Goal: Task Accomplishment & Management: Complete application form

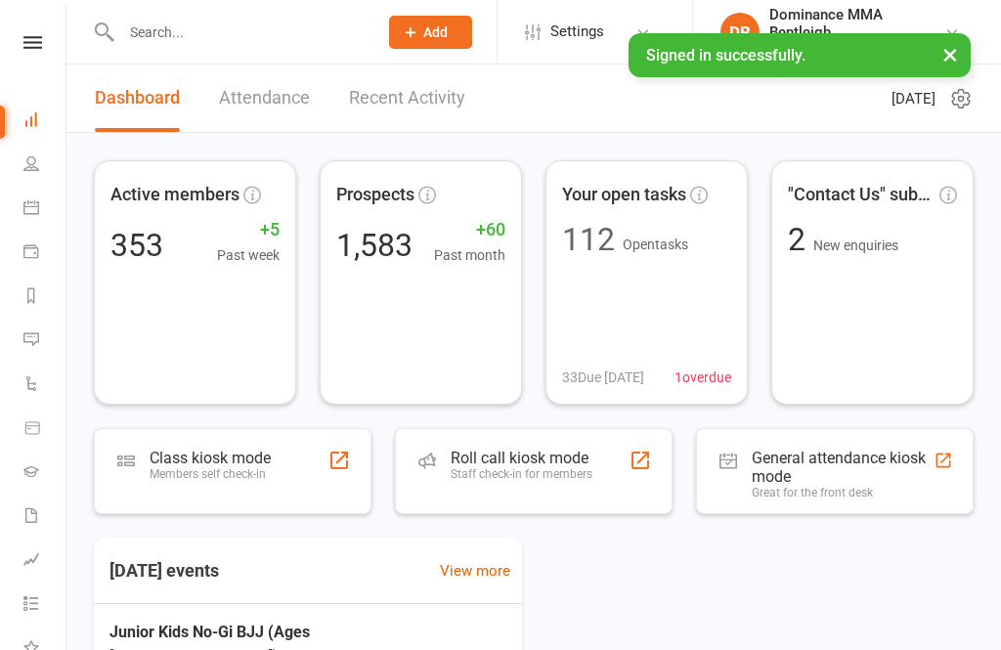
click at [226, 45] on input "text" at bounding box center [239, 32] width 248 height 27
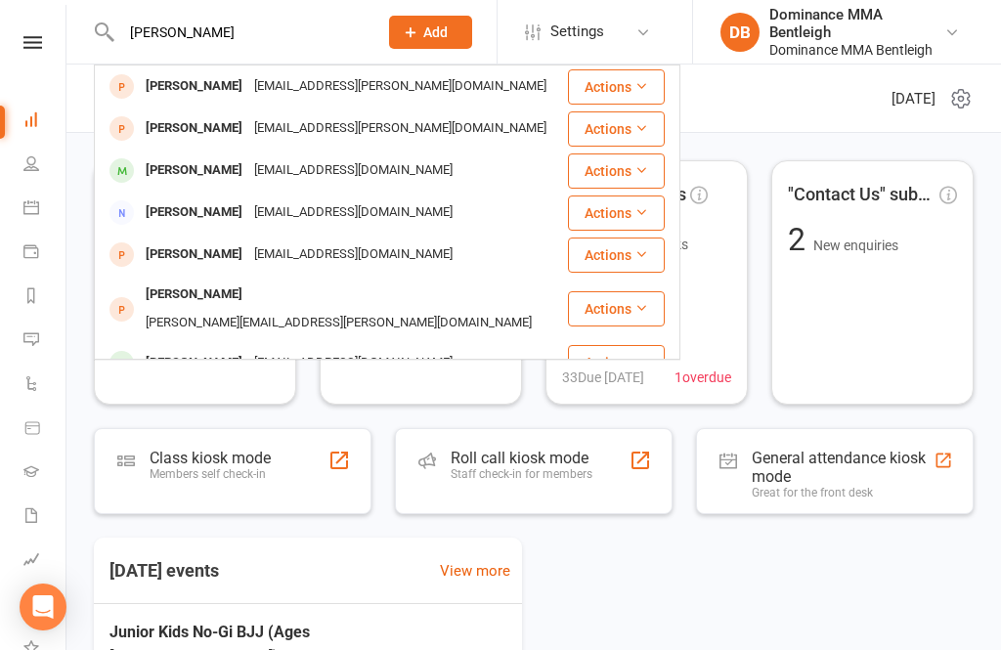
type input "[PERSON_NAME]"
click at [323, 86] on div "[EMAIL_ADDRESS][PERSON_NAME][DOMAIN_NAME]" at bounding box center [400, 86] width 304 height 28
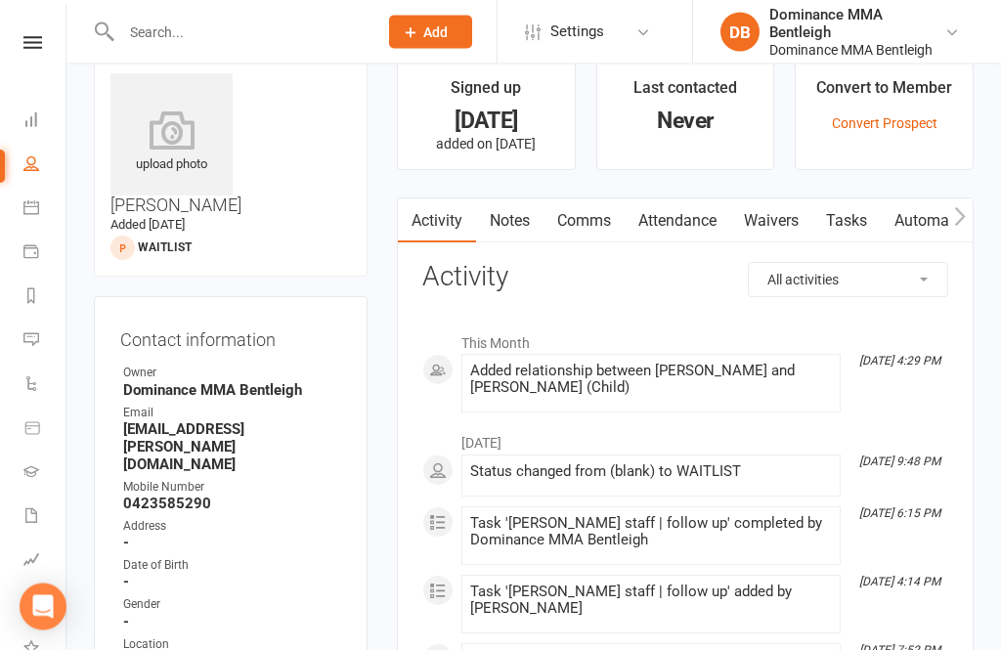
scroll to position [32, 0]
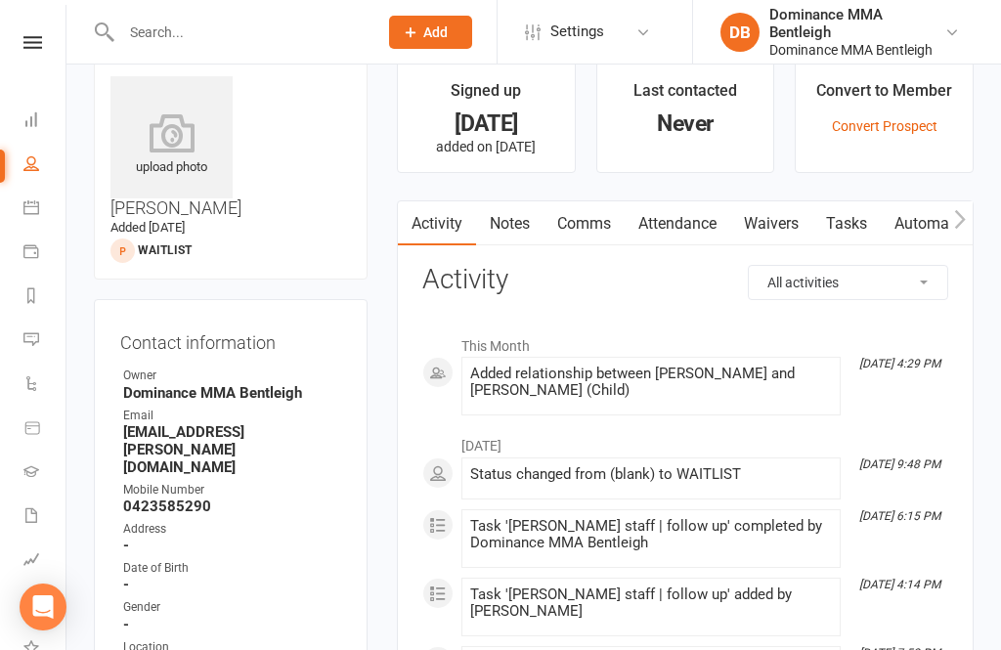
click at [777, 216] on link "Waivers" at bounding box center [771, 223] width 82 height 45
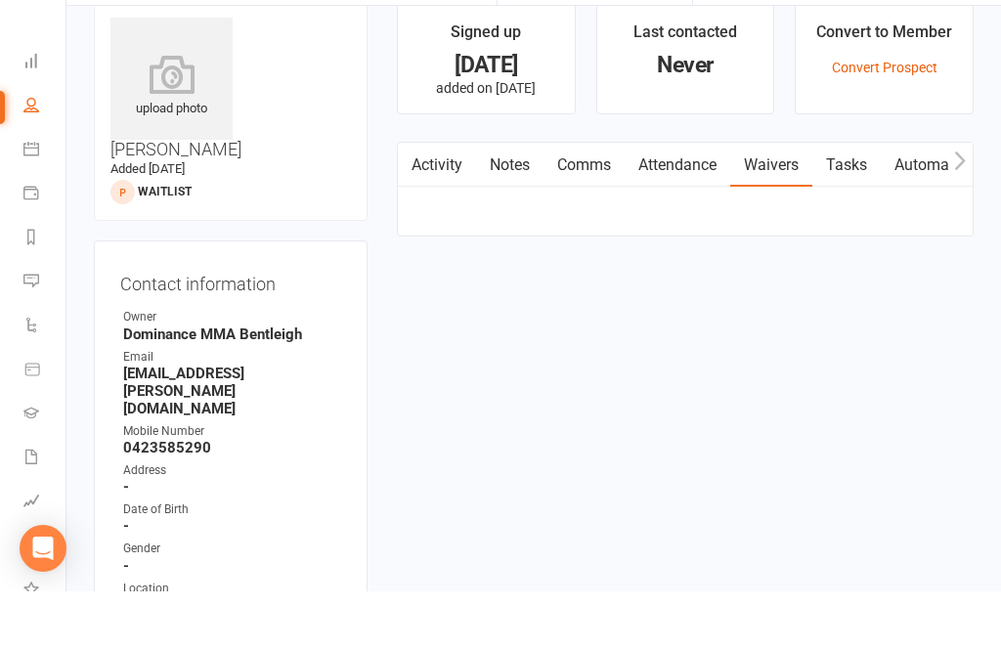
scroll to position [95, 0]
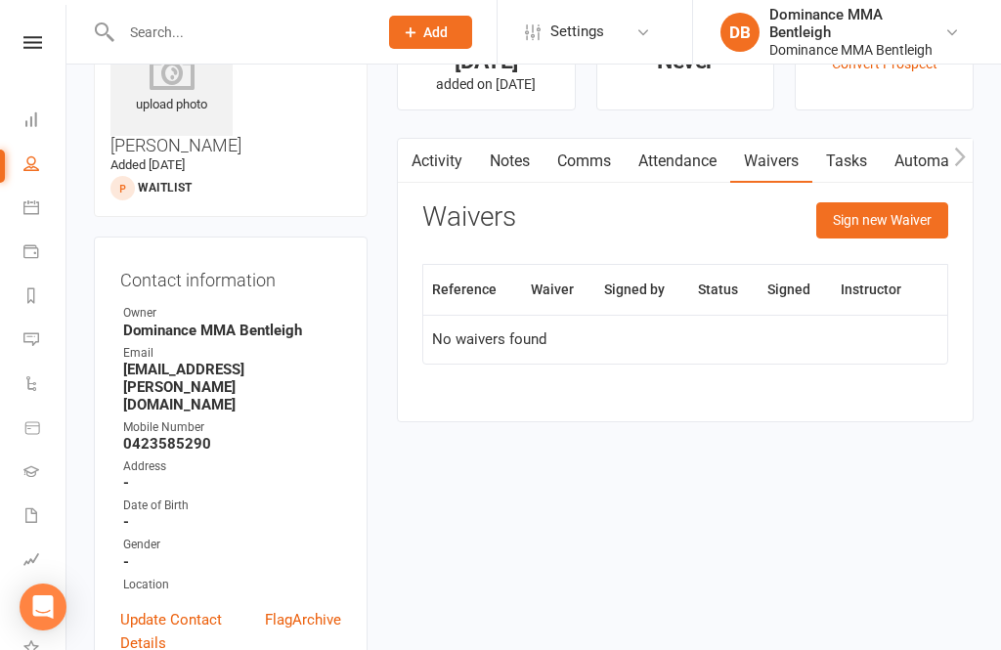
click at [898, 220] on button "Sign new Waiver" at bounding box center [882, 219] width 132 height 35
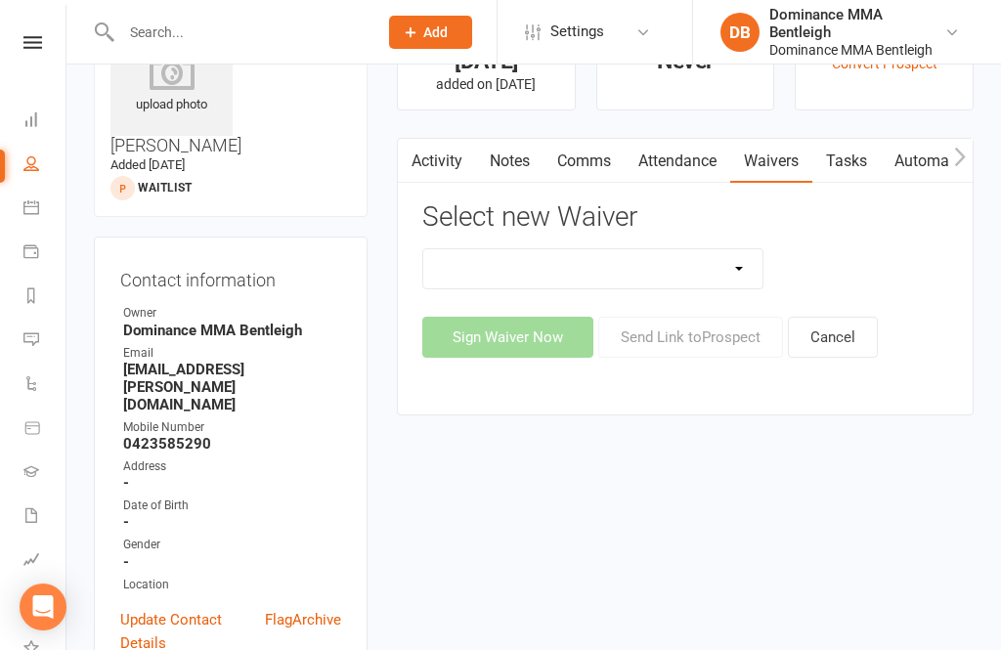
click at [745, 274] on select "Member | Cancellation | Adults Member | Injury Report Form (FOH staff use only)…" at bounding box center [592, 268] width 339 height 39
select select "1931"
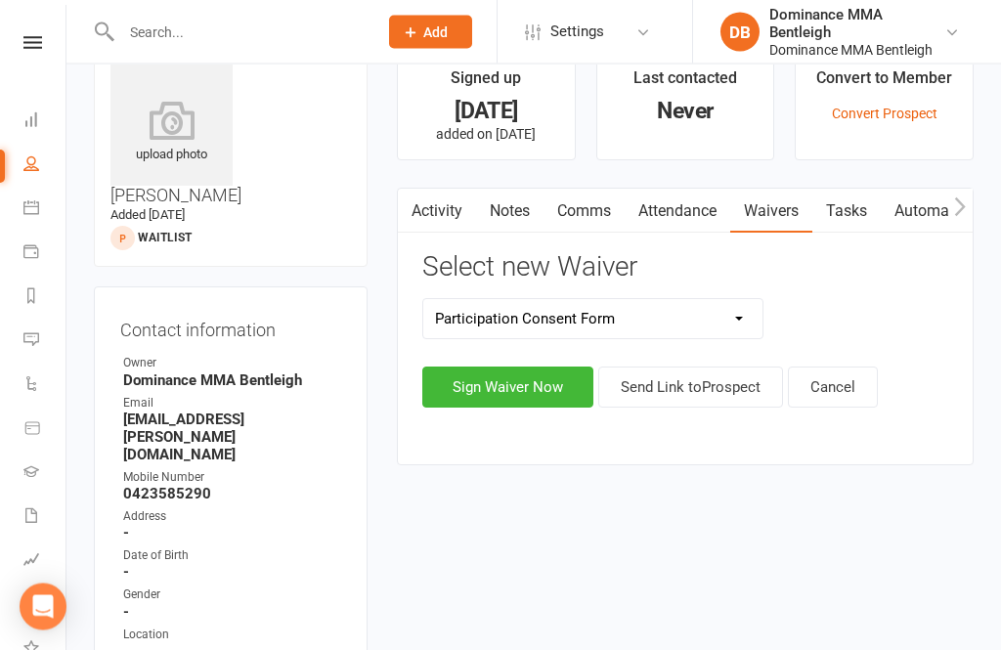
scroll to position [0, 0]
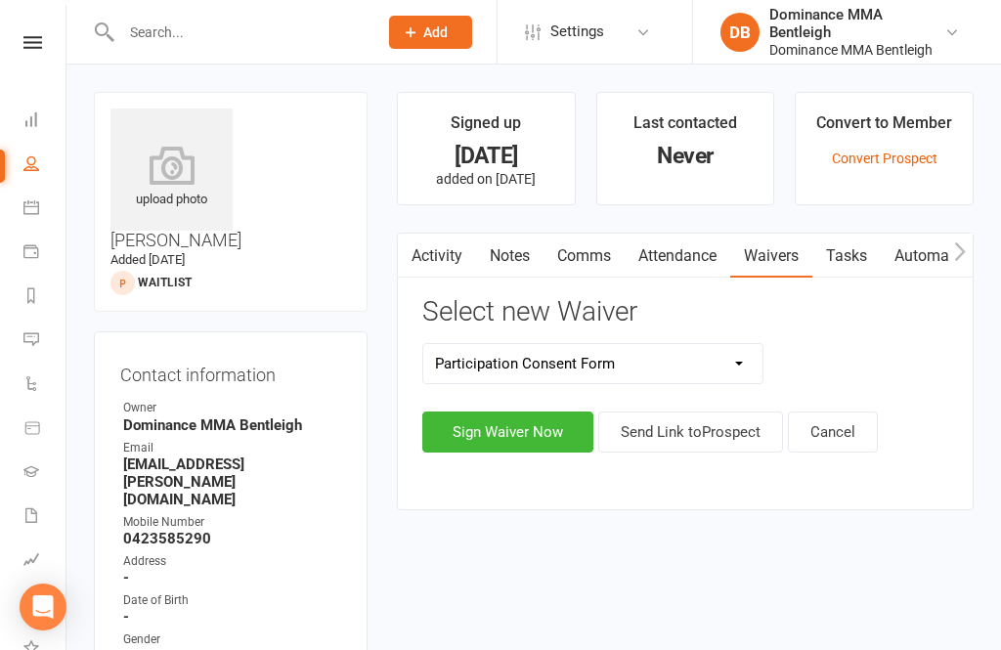
click at [577, 433] on button "Sign Waiver Now" at bounding box center [507, 431] width 171 height 41
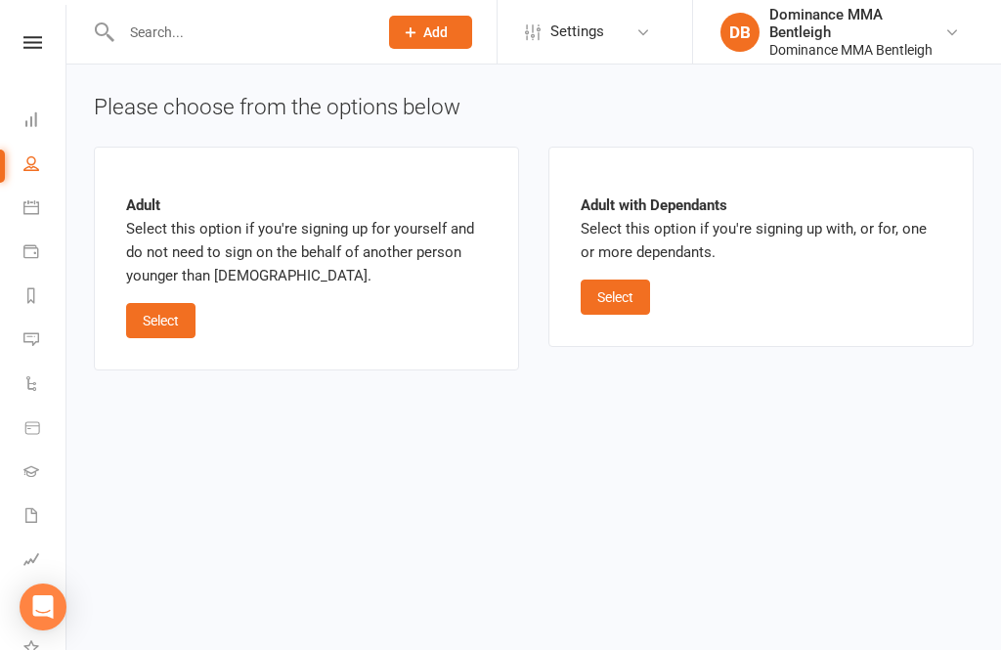
click at [632, 307] on button "Select" at bounding box center [614, 296] width 69 height 35
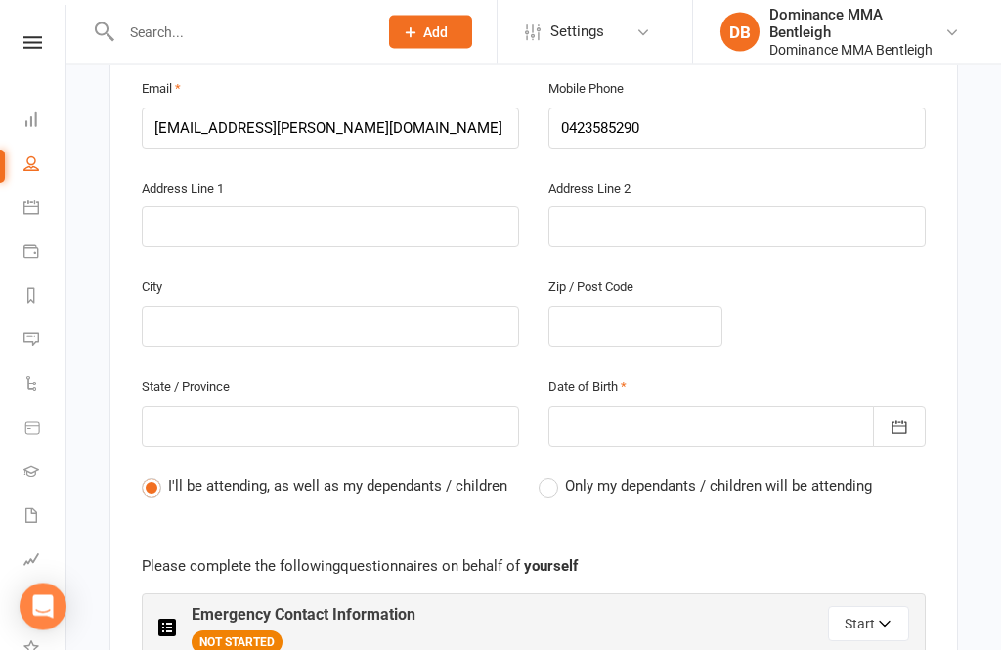
scroll to position [626, 0]
click at [893, 417] on icon "button" at bounding box center [899, 427] width 20 height 20
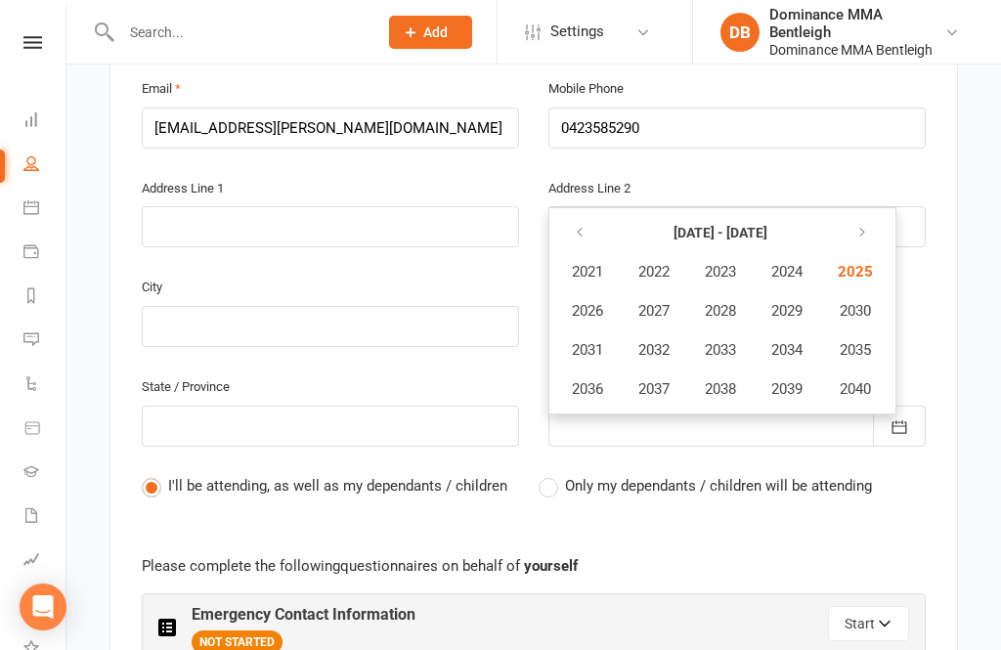
click at [811, 477] on span "Only my dependants / children will be attending" at bounding box center [718, 484] width 307 height 21
click at [551, 474] on input "Only my dependants / children will be attending" at bounding box center [544, 474] width 13 height 0
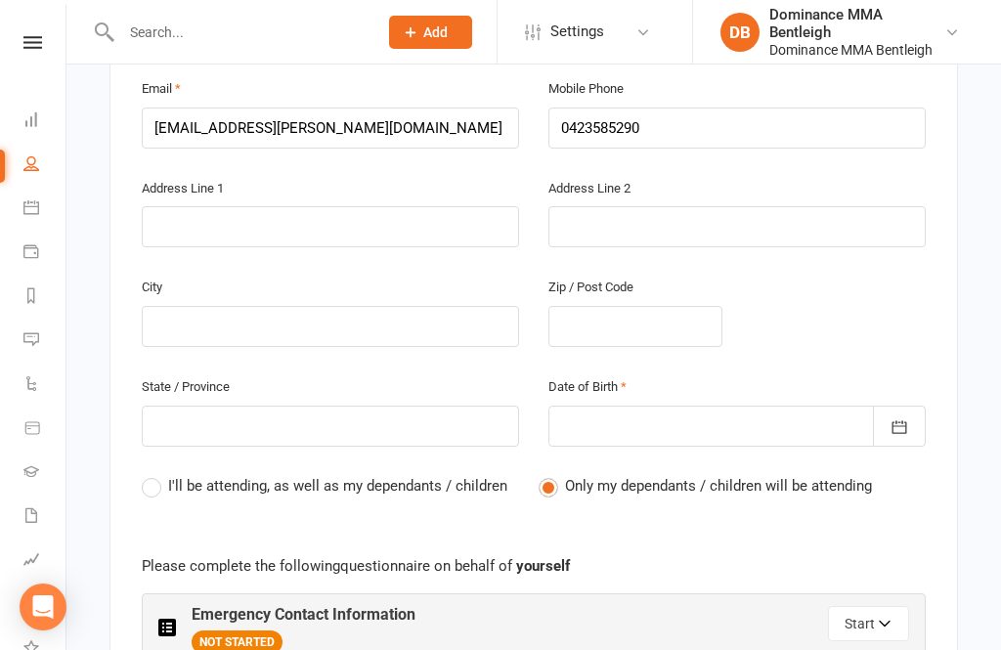
click at [909, 415] on button "button" at bounding box center [899, 426] width 53 height 41
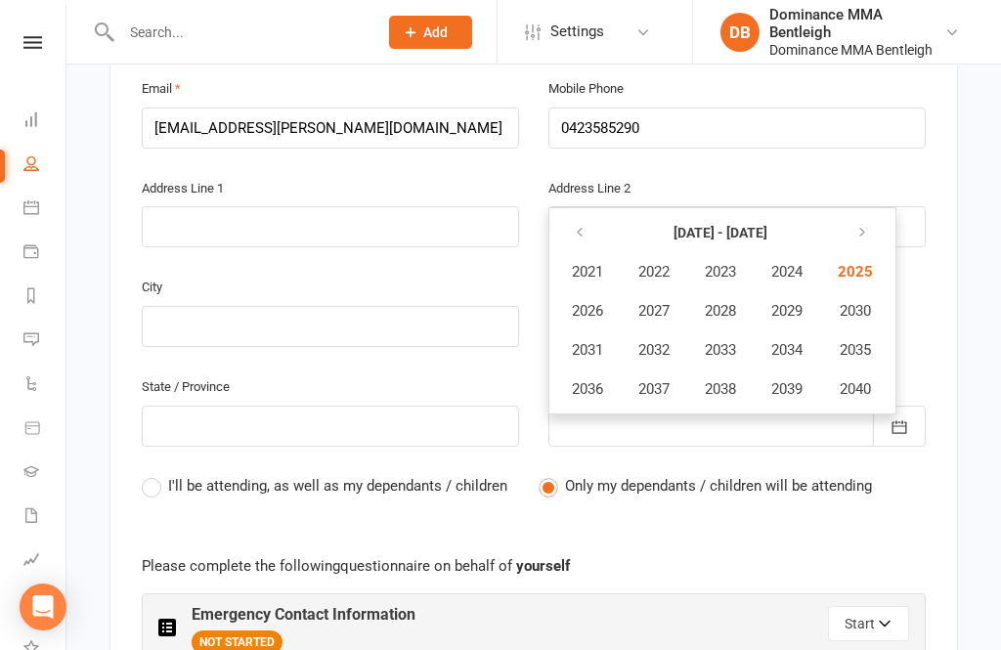
click at [569, 462] on div "Date of Birth [DATE] - [DATE] 2021 2022 2023 2024 2025 2026 2027 2028 2029 2030…" at bounding box center [737, 424] width 407 height 100
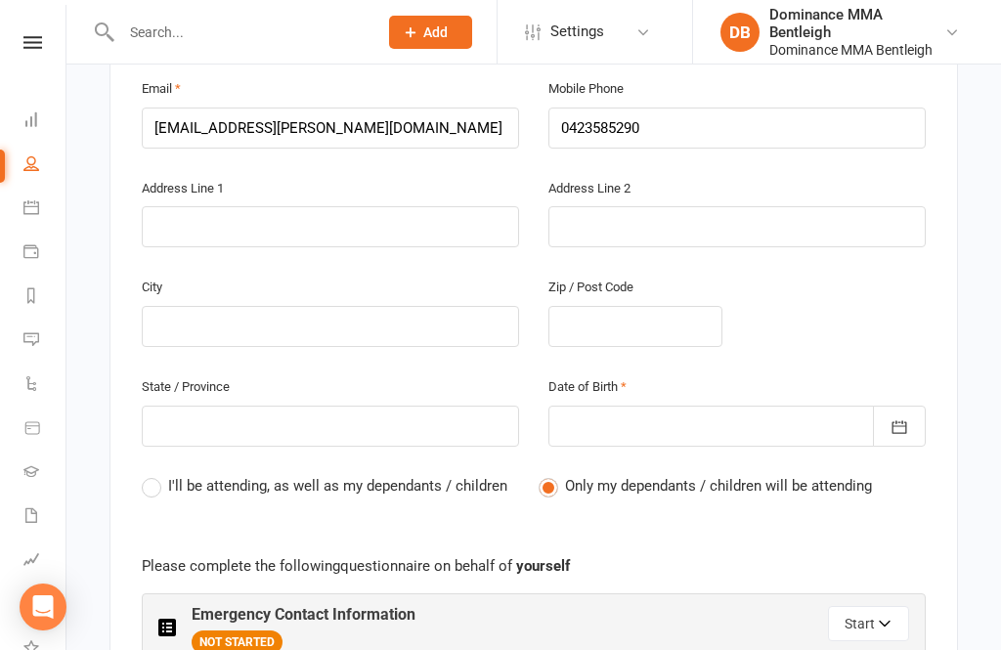
click at [897, 417] on icon "button" at bounding box center [899, 427] width 20 height 20
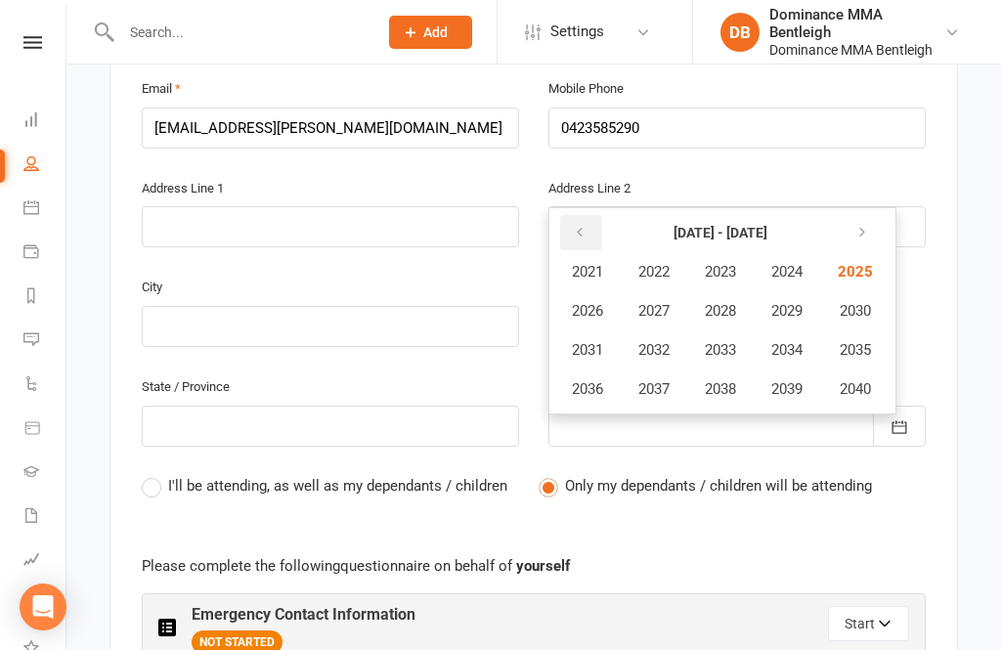
click at [578, 215] on button "button" at bounding box center [581, 232] width 42 height 35
click at [598, 221] on button "button" at bounding box center [581, 232] width 42 height 35
click at [585, 309] on span "1986" at bounding box center [587, 311] width 31 height 18
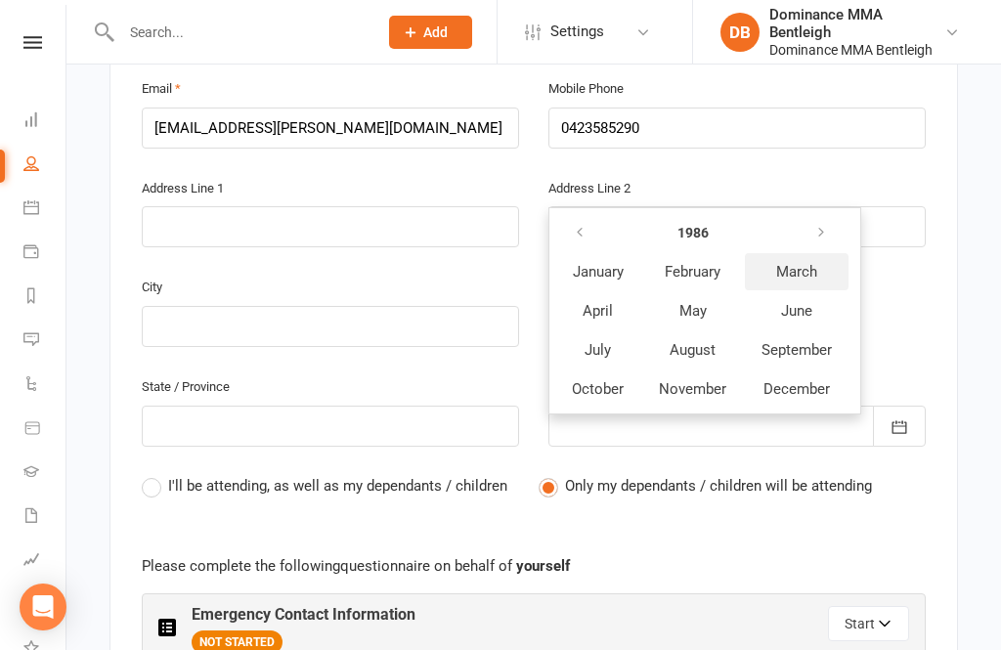
click at [797, 263] on span "March" at bounding box center [796, 272] width 41 height 18
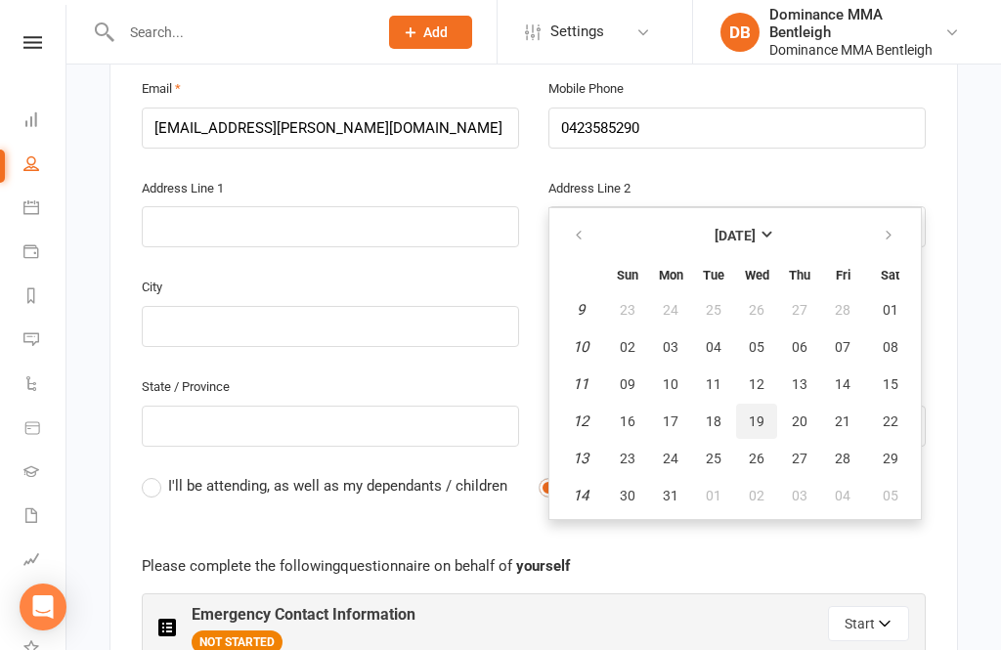
click at [754, 404] on button "19" at bounding box center [756, 421] width 41 height 35
type input "[DATE]"
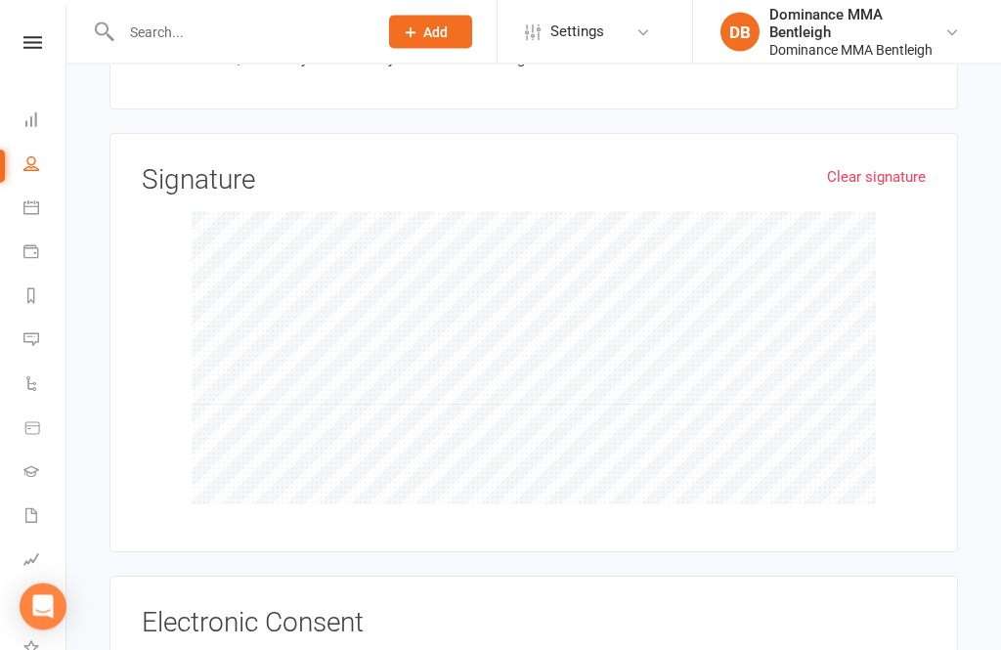
scroll to position [2754, 0]
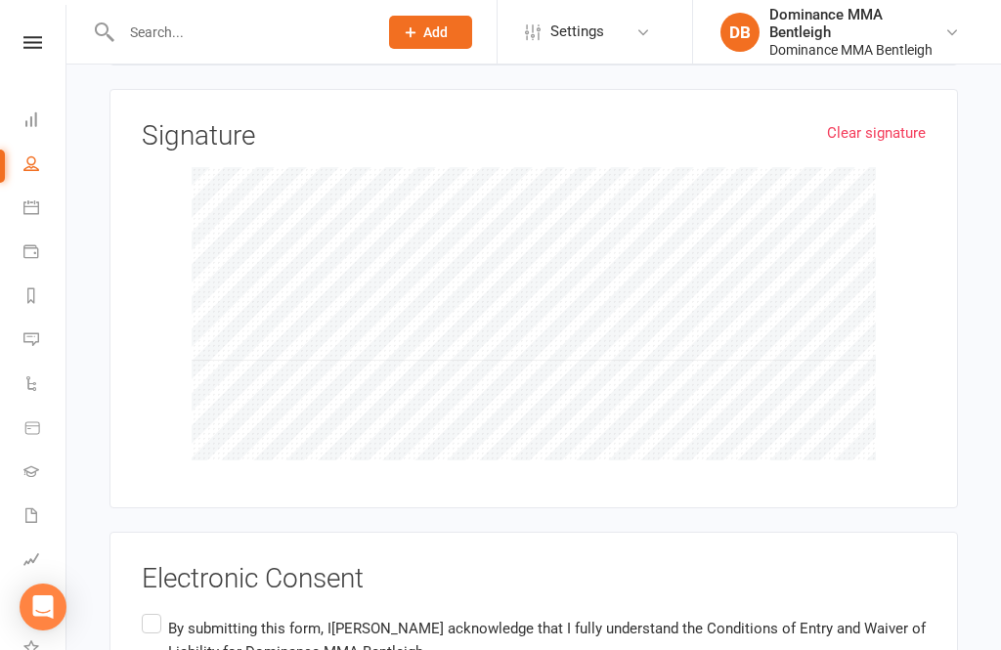
click at [155, 581] on div "Electronic Consent By submitting this form, I [PERSON_NAME] acknowledge that I …" at bounding box center [534, 631] width 784 height 135
click at [165, 610] on label "By submitting this form, I [PERSON_NAME] acknowledge that I fully understand th…" at bounding box center [534, 641] width 784 height 62
click at [154, 610] on input "By submitting this form, I [PERSON_NAME] acknowledge that I fully understand th…" at bounding box center [148, 610] width 13 height 0
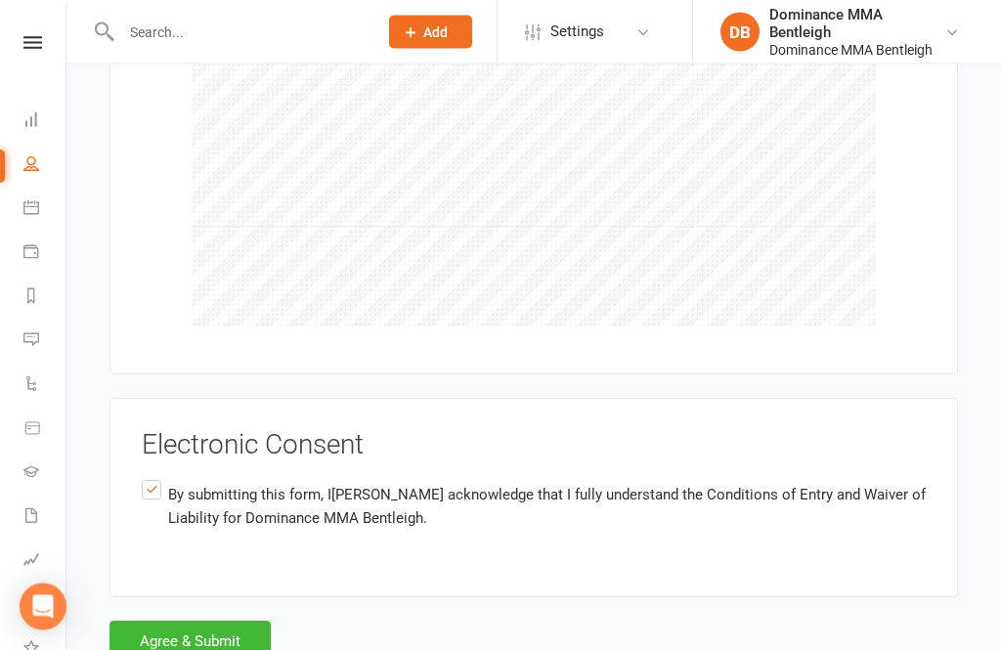
scroll to position [2890, 0]
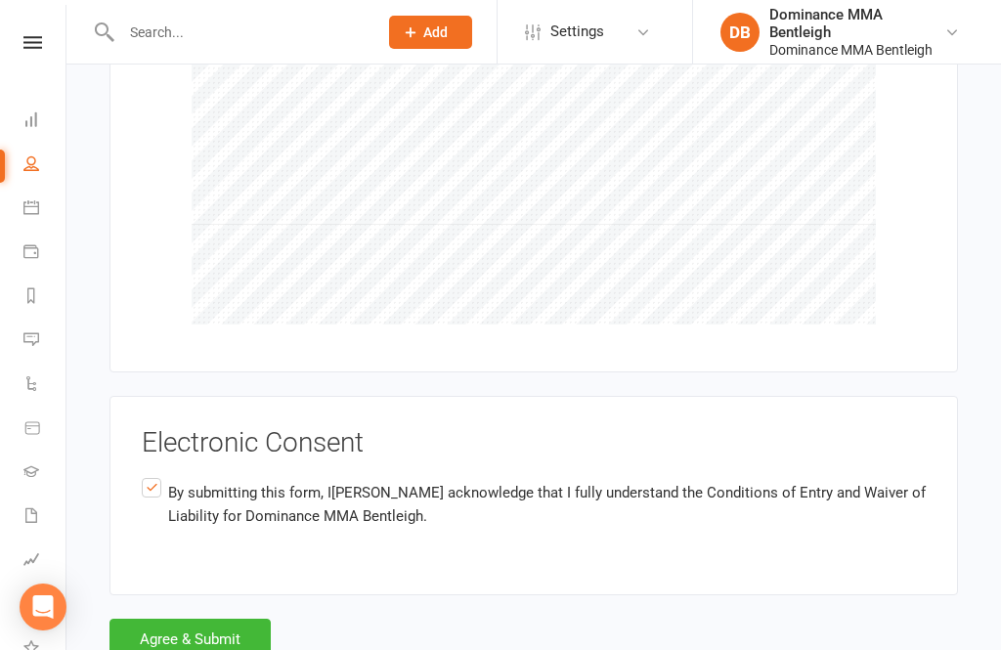
click at [248, 623] on button "Agree & Submit" at bounding box center [189, 639] width 161 height 41
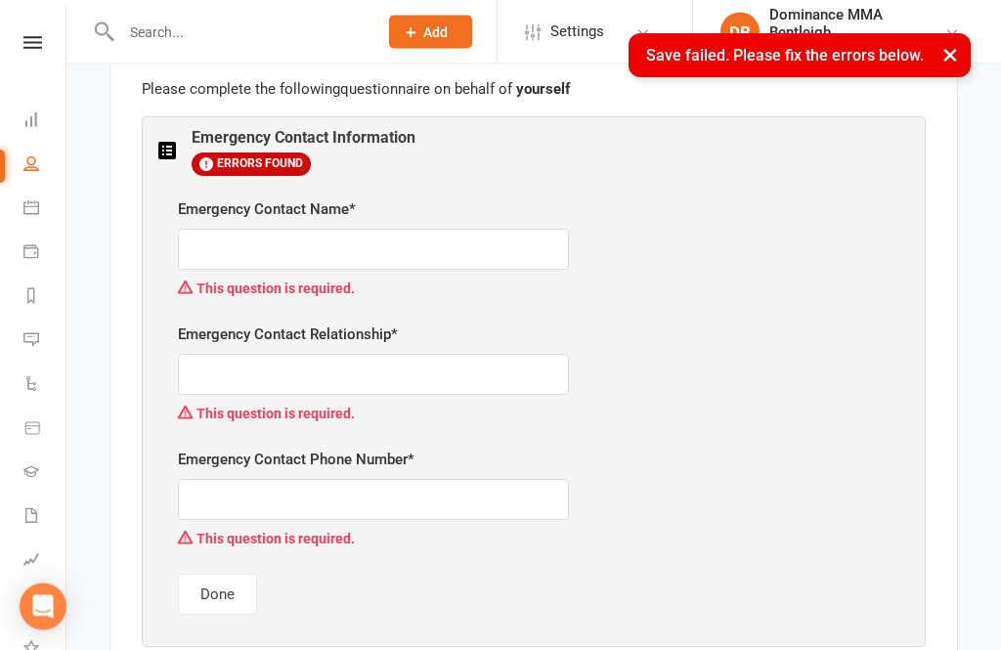
scroll to position [881, 0]
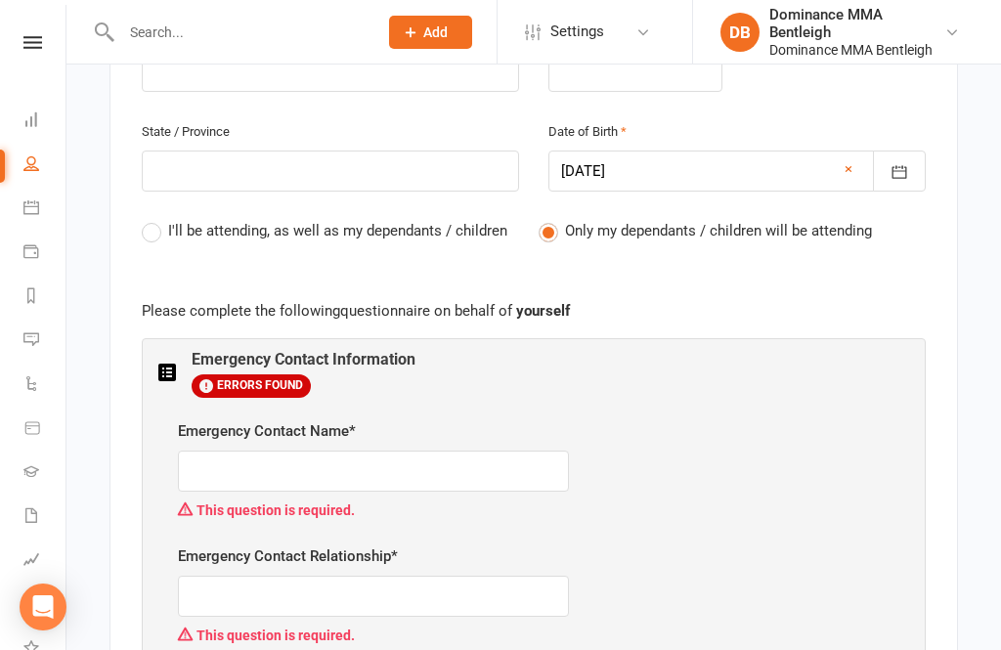
click at [210, 229] on span "I'll be attending, as well as my dependants / children" at bounding box center [337, 229] width 339 height 21
click at [154, 219] on input "I'll be attending, as well as my dependants / children" at bounding box center [148, 219] width 13 height 0
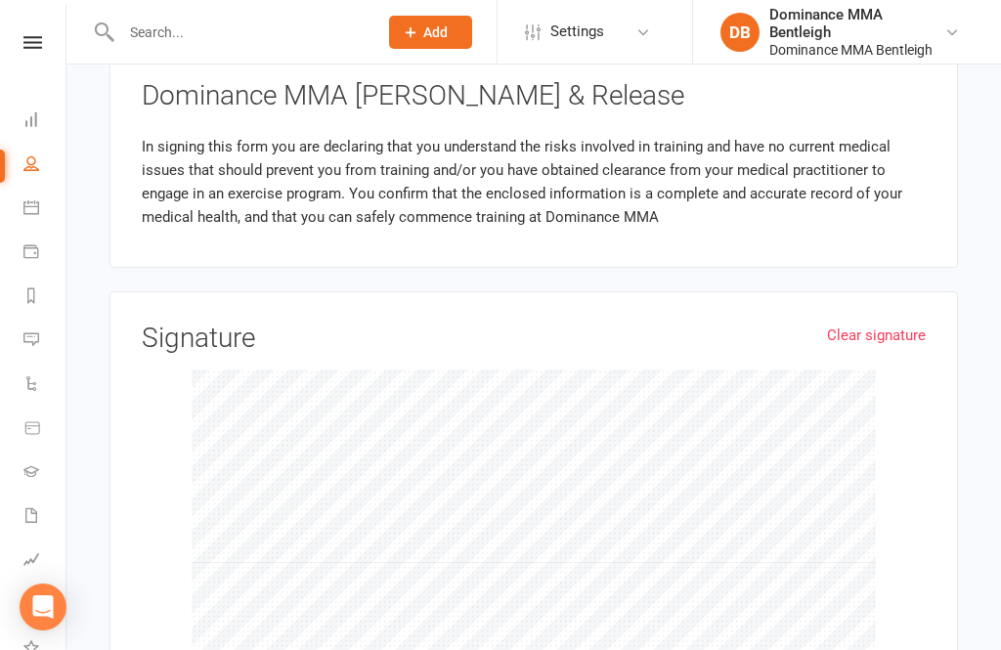
scroll to position [3535, 0]
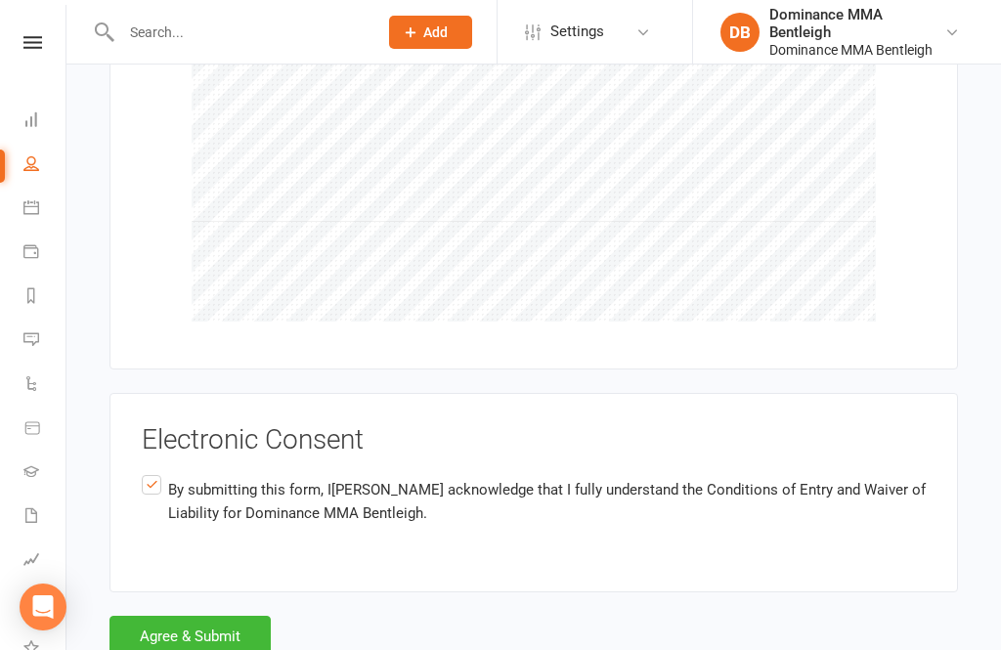
click at [236, 620] on button "Agree & Submit" at bounding box center [189, 636] width 161 height 41
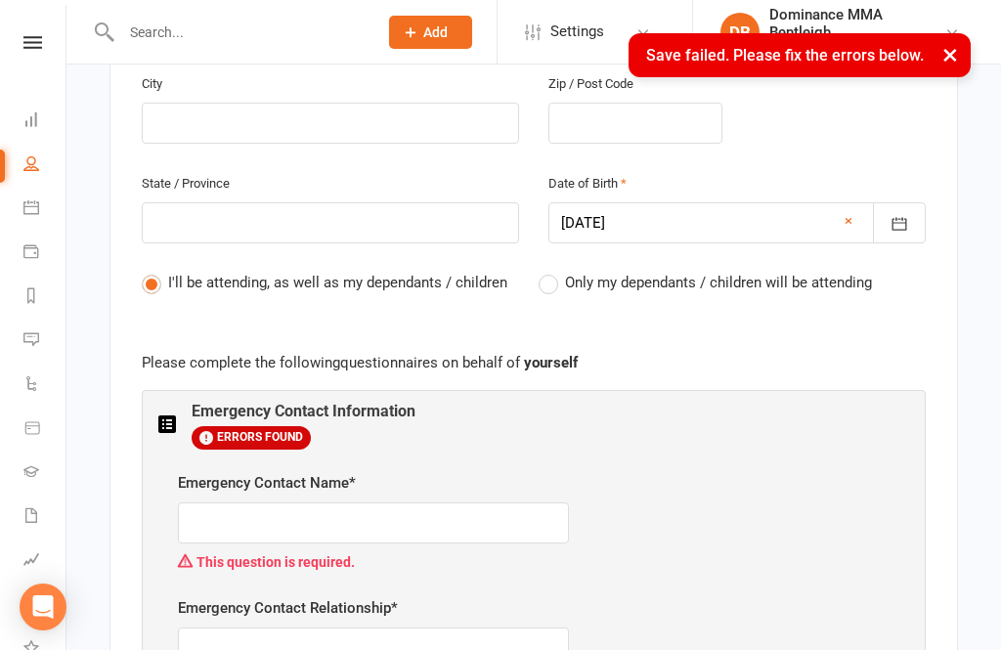
scroll to position [831, 0]
click at [780, 223] on div at bounding box center [736, 221] width 377 height 41
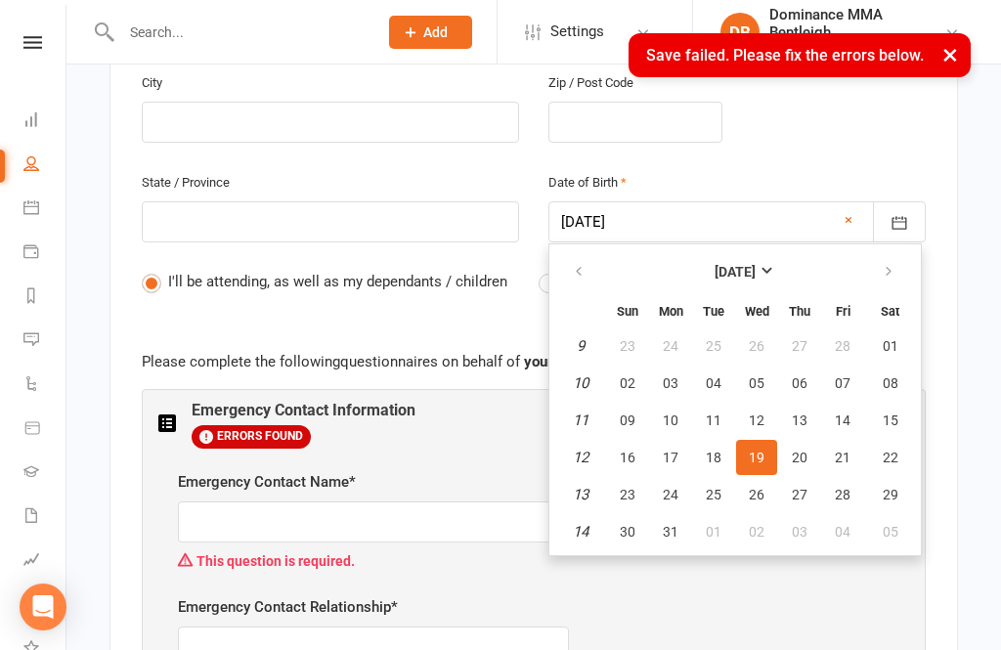
click at [761, 450] on span "19" at bounding box center [757, 458] width 16 height 16
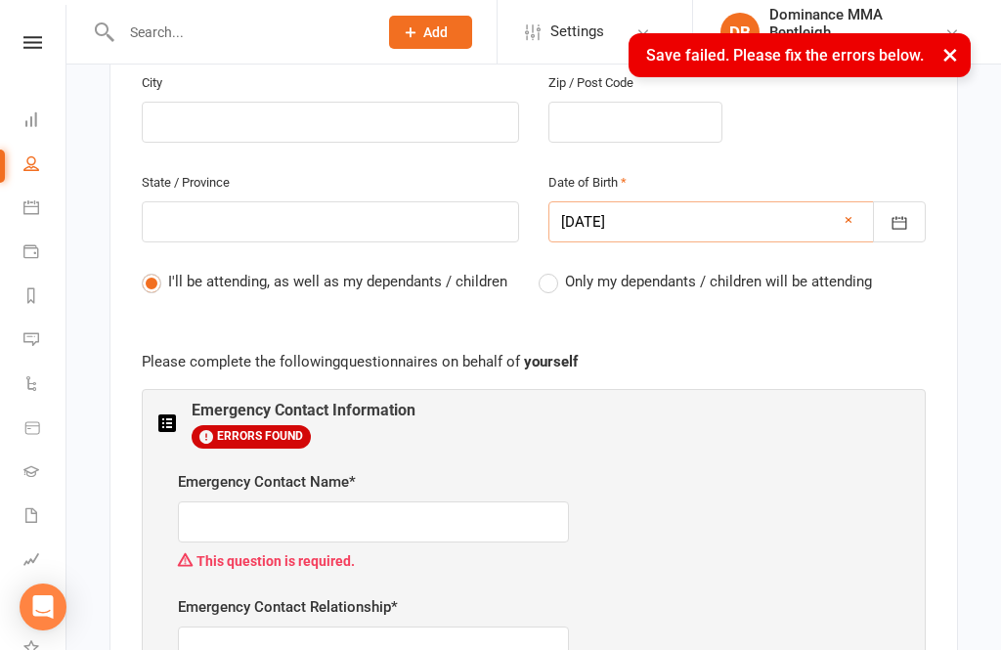
scroll to position [830, 0]
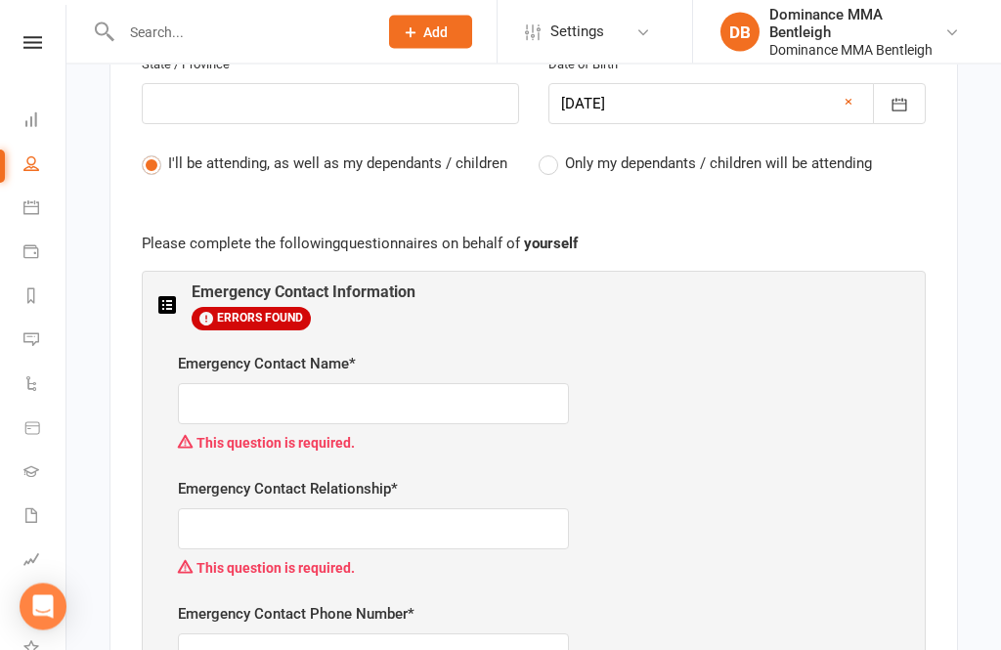
scroll to position [949, 0]
click at [491, 391] on input "text" at bounding box center [373, 403] width 391 height 41
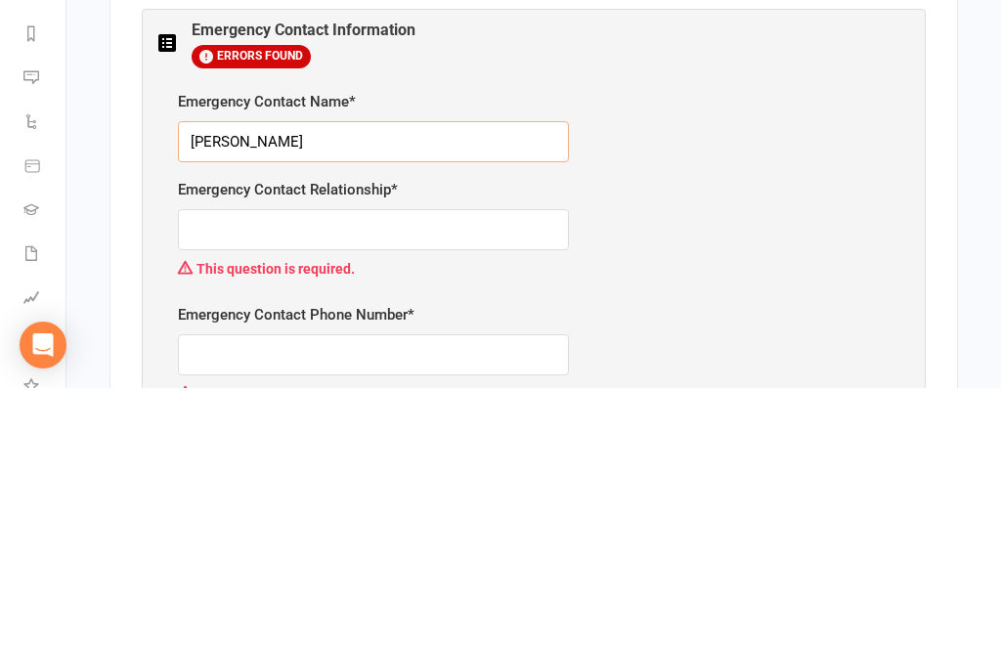
type input "[PERSON_NAME]"
click at [233, 471] on input "text" at bounding box center [373, 491] width 391 height 41
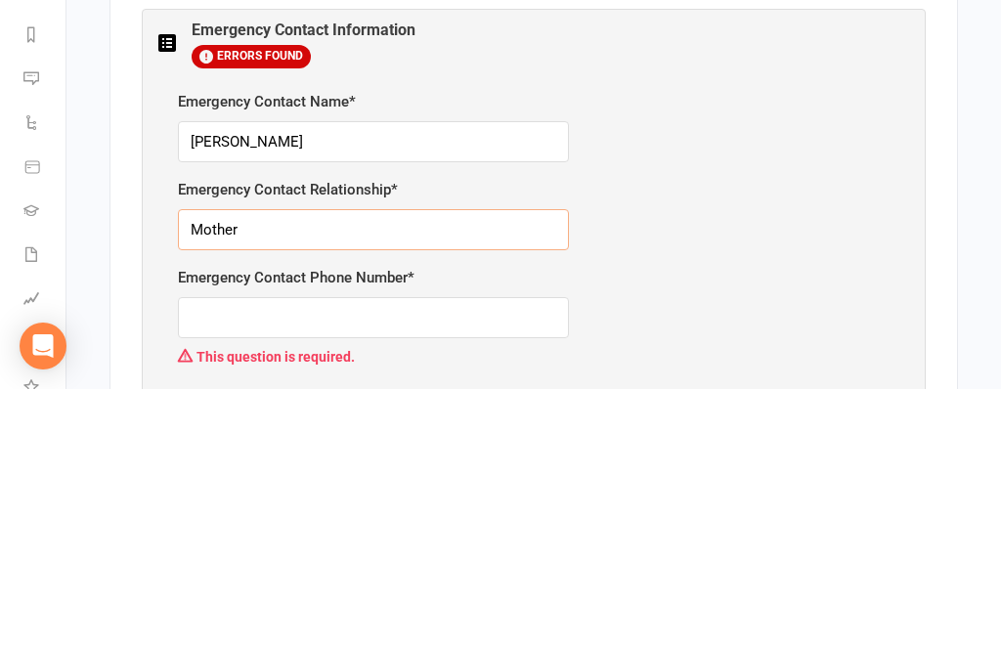
scroll to position [956, 0]
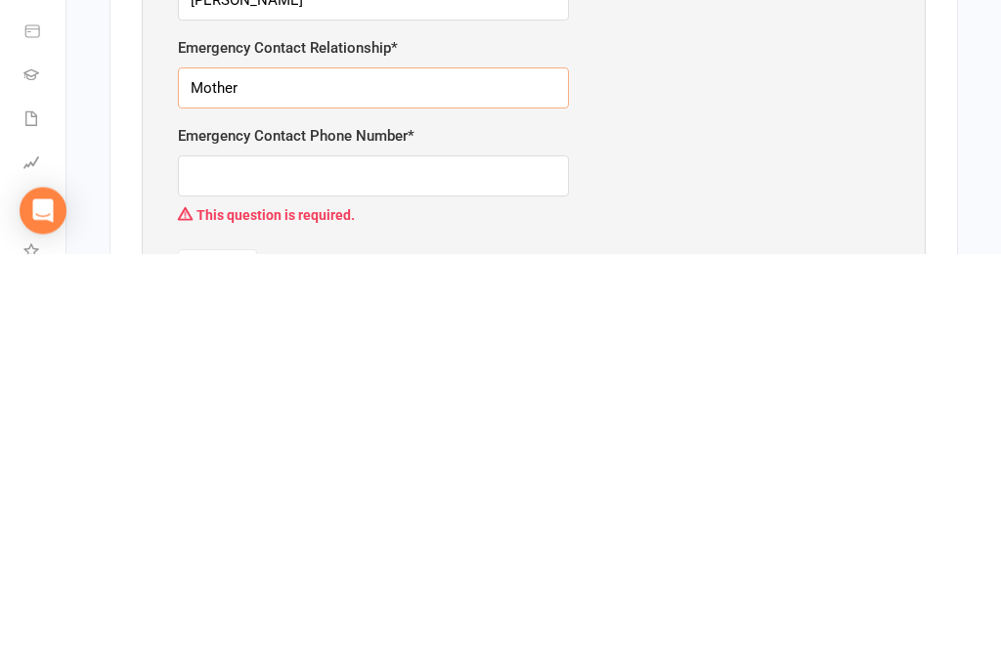
type input "Mother"
click at [364, 552] on input "text" at bounding box center [373, 572] width 391 height 41
type input "0406330776"
click at [223, 609] on button "Done" at bounding box center [217, 629] width 79 height 41
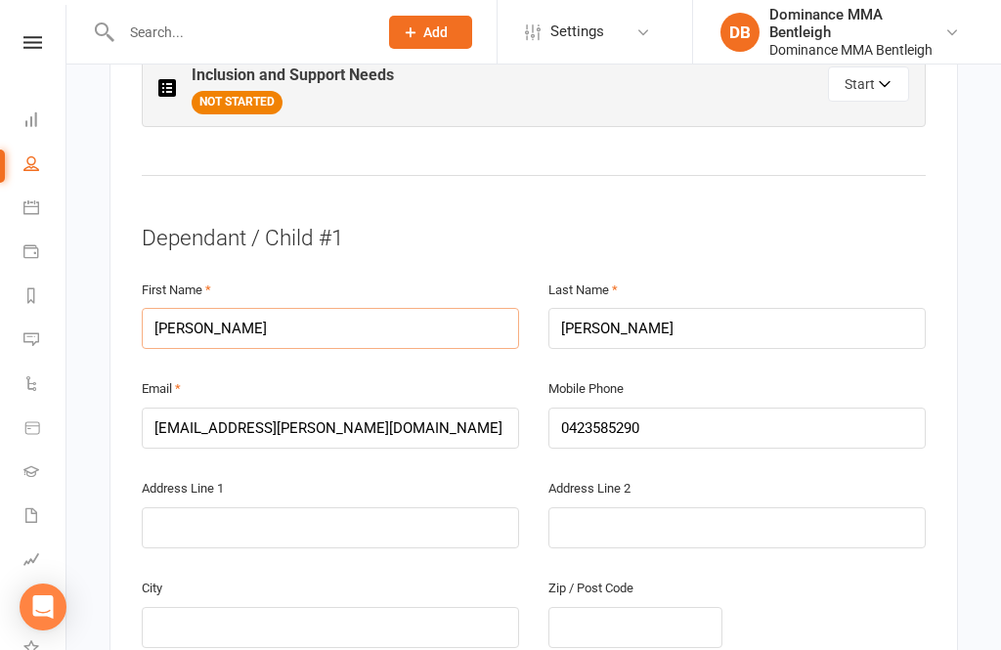
click at [298, 308] on input "[PERSON_NAME]" at bounding box center [330, 328] width 377 height 41
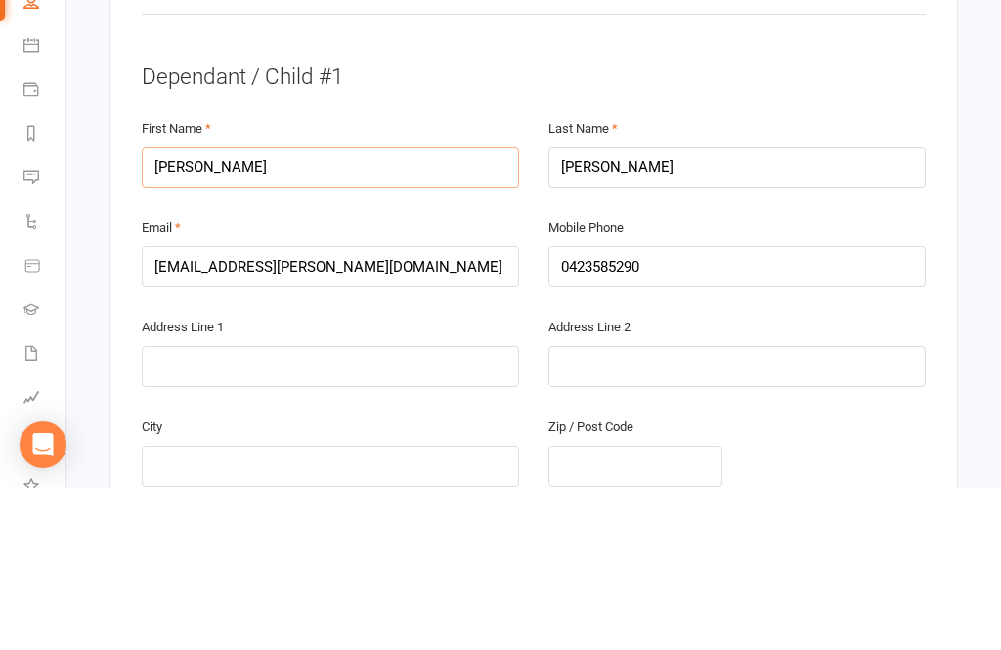
click at [228, 309] on input "[PERSON_NAME]" at bounding box center [330, 329] width 377 height 41
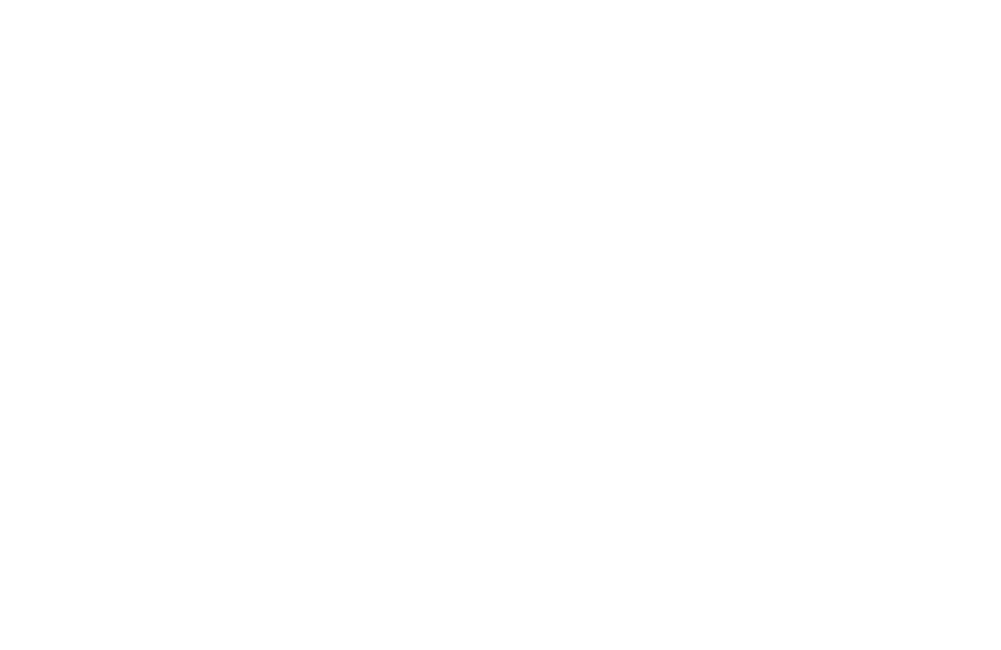
scroll to position [3109, 0]
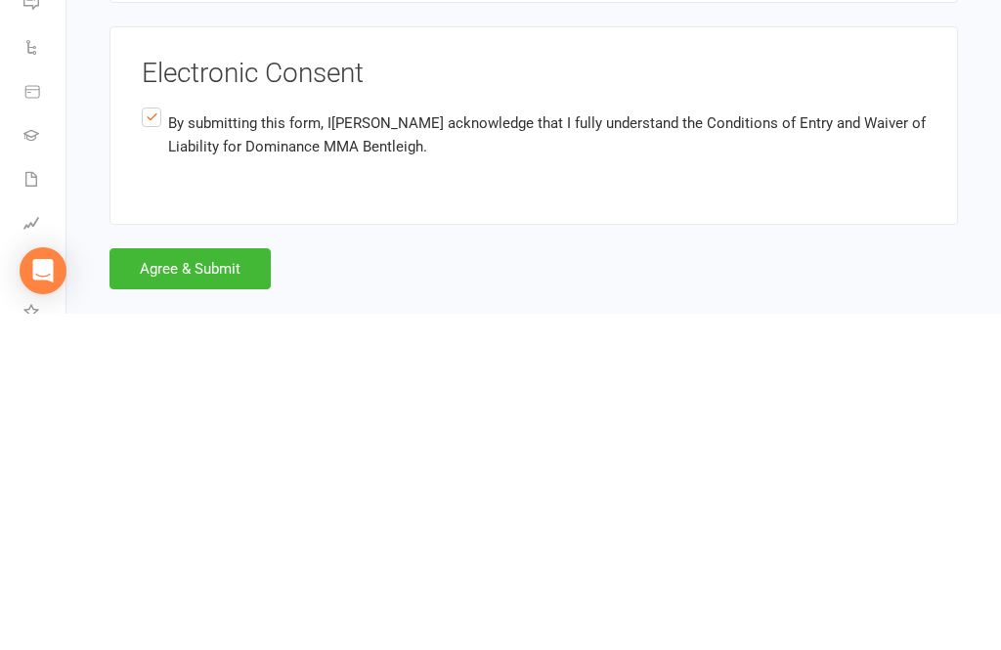
type input "Sofi"
click at [255, 584] on button "Agree & Submit" at bounding box center [189, 604] width 161 height 41
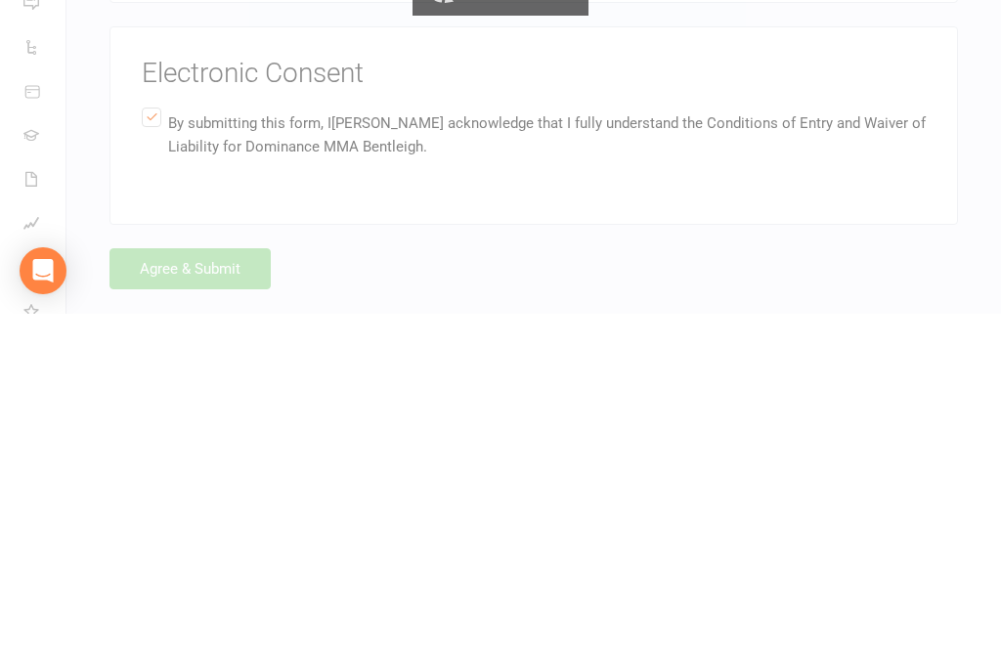
scroll to position [3080, 0]
